Goal: Find specific page/section: Find specific page/section

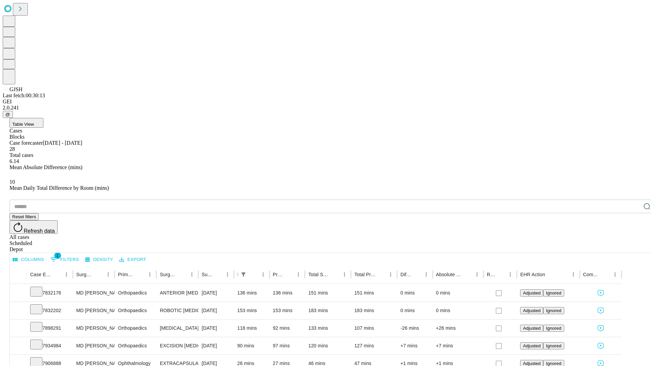
click at [34, 122] on span "Table View" at bounding box center [23, 124] width 22 height 5
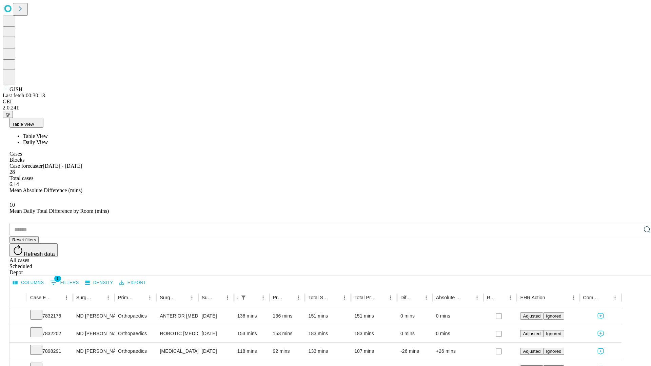
click at [48, 139] on span "Daily View" at bounding box center [35, 142] width 25 height 6
